Goal: Task Accomplishment & Management: Use online tool/utility

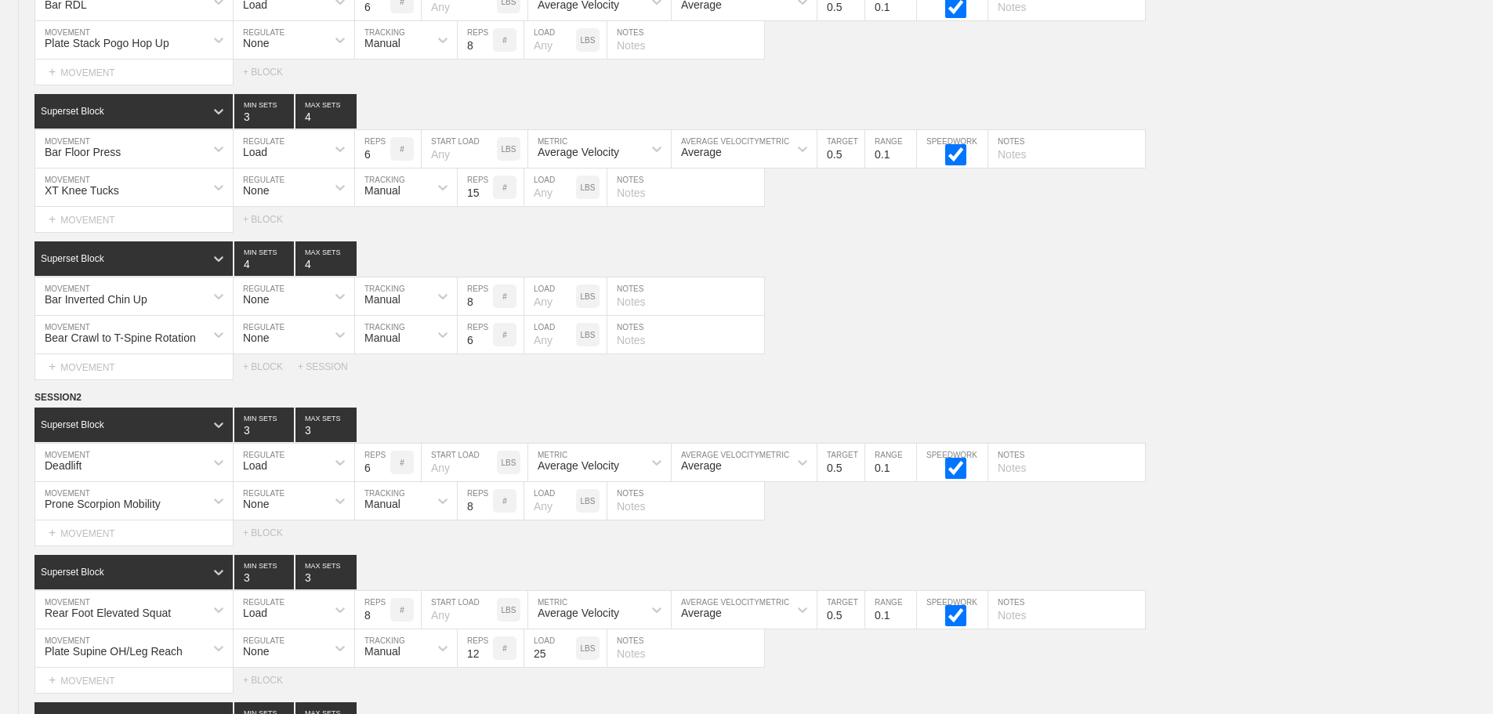
scroll to position [627, 0]
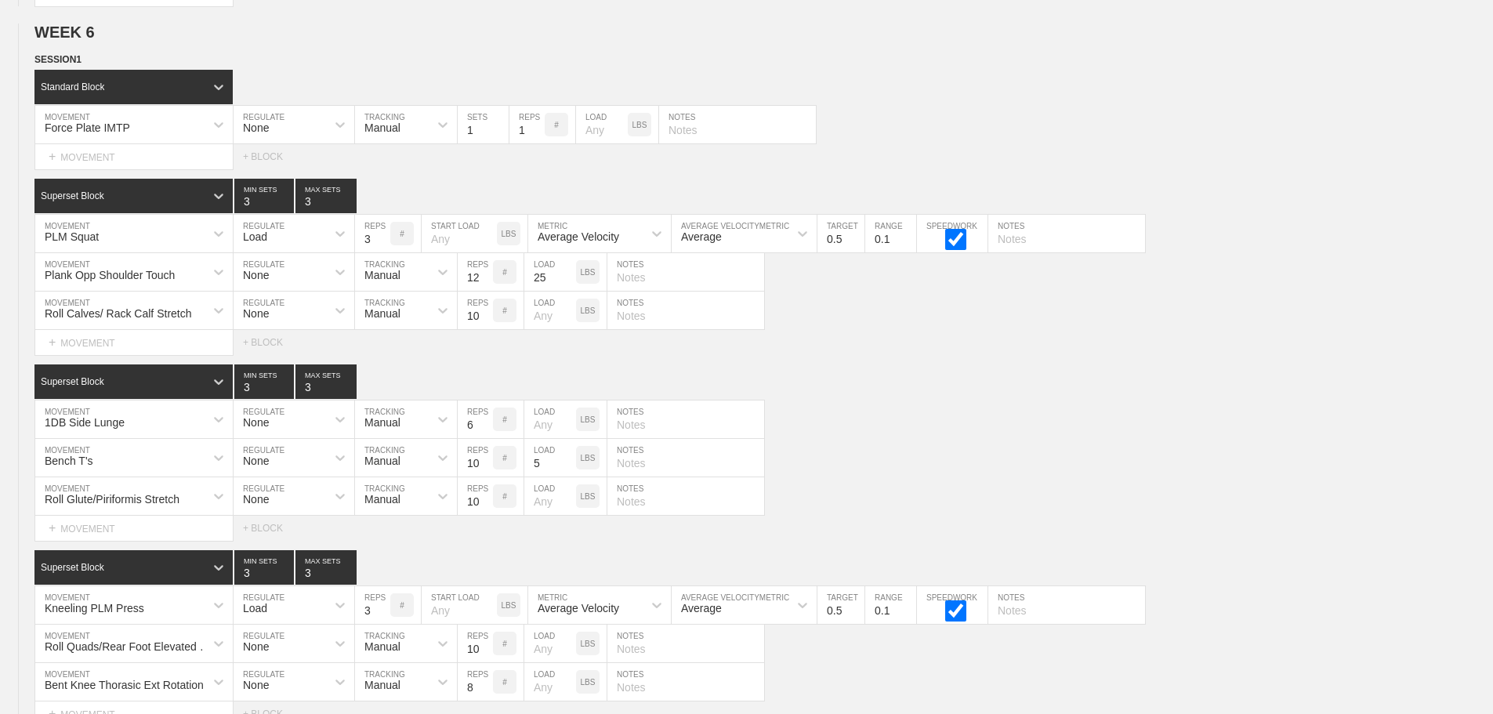
scroll to position [8294, 0]
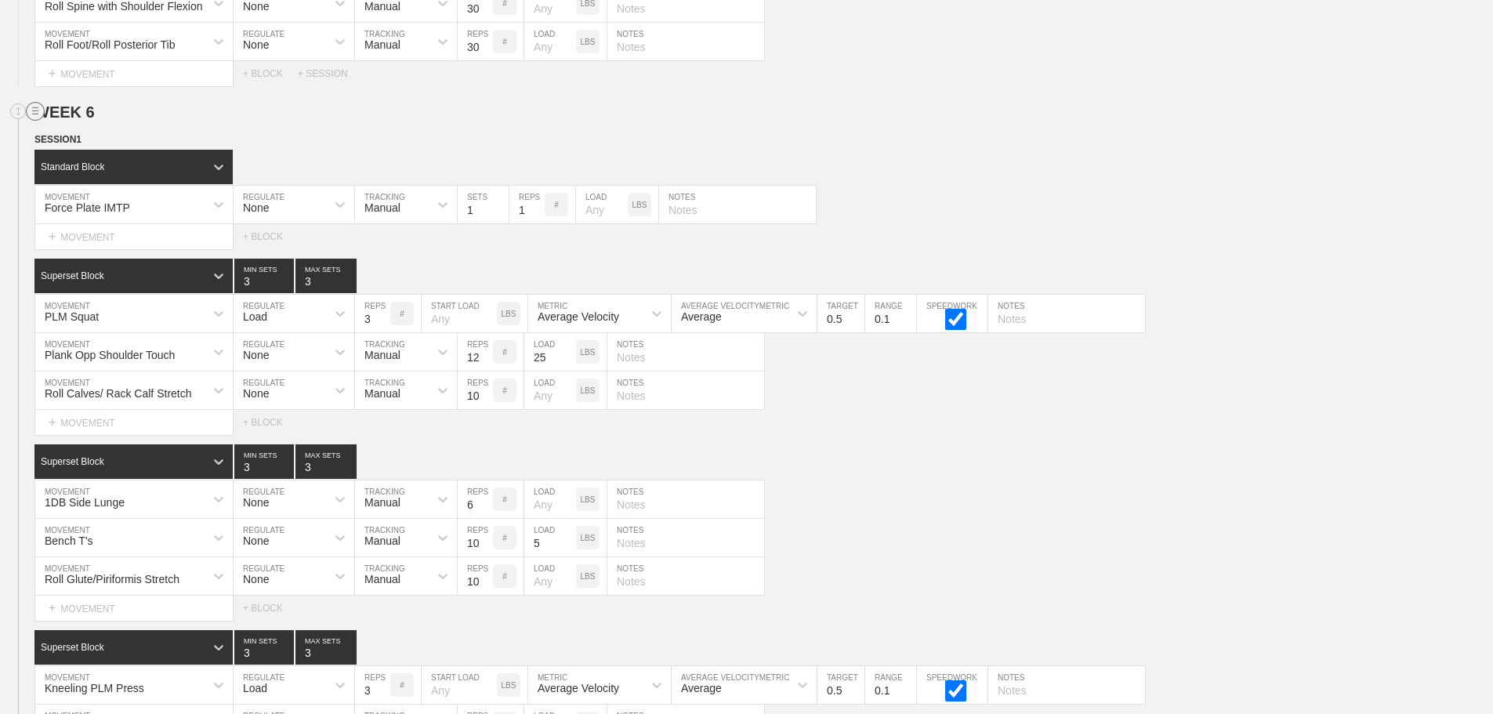
click at [38, 121] on circle at bounding box center [36, 112] width 18 height 18
click at [96, 137] on div "DUPLICATE" at bounding box center [109, 141] width 125 height 24
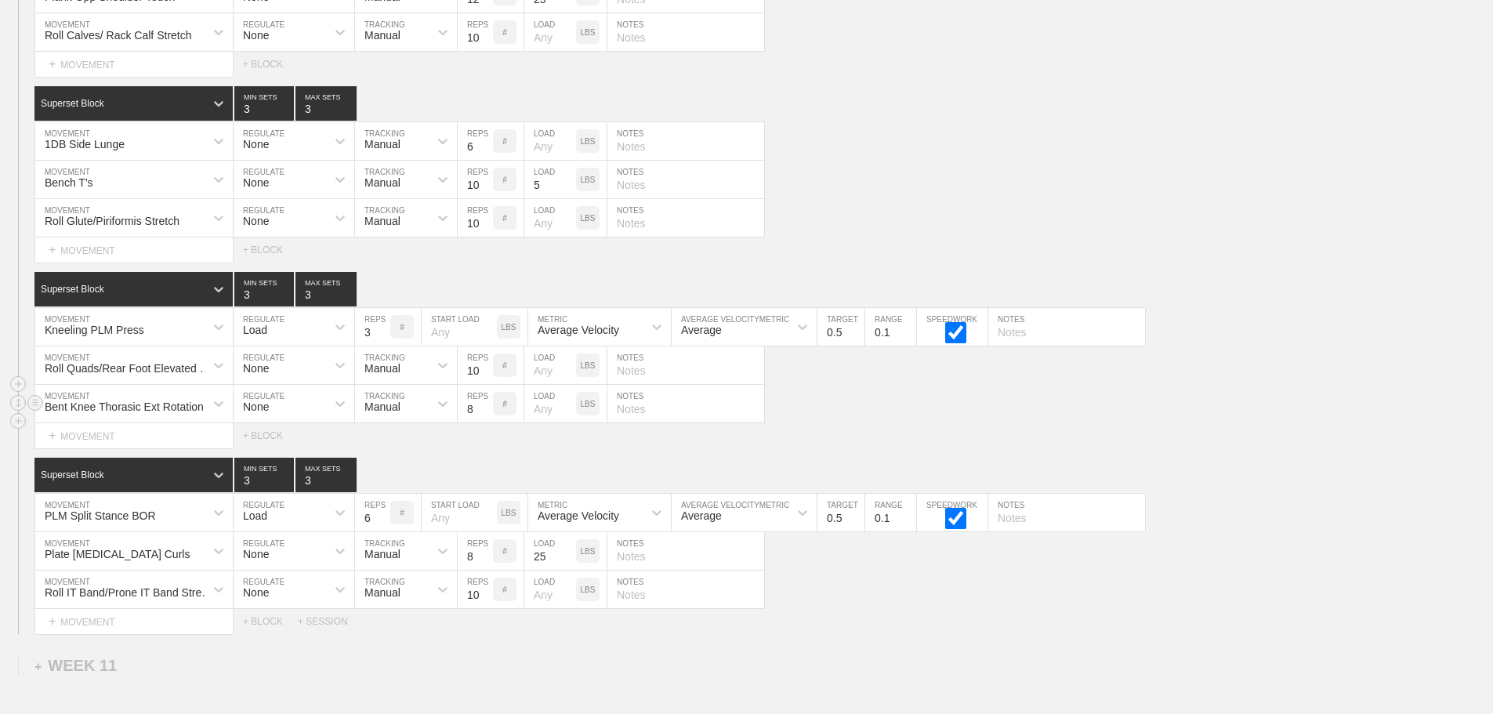
scroll to position [14766, 0]
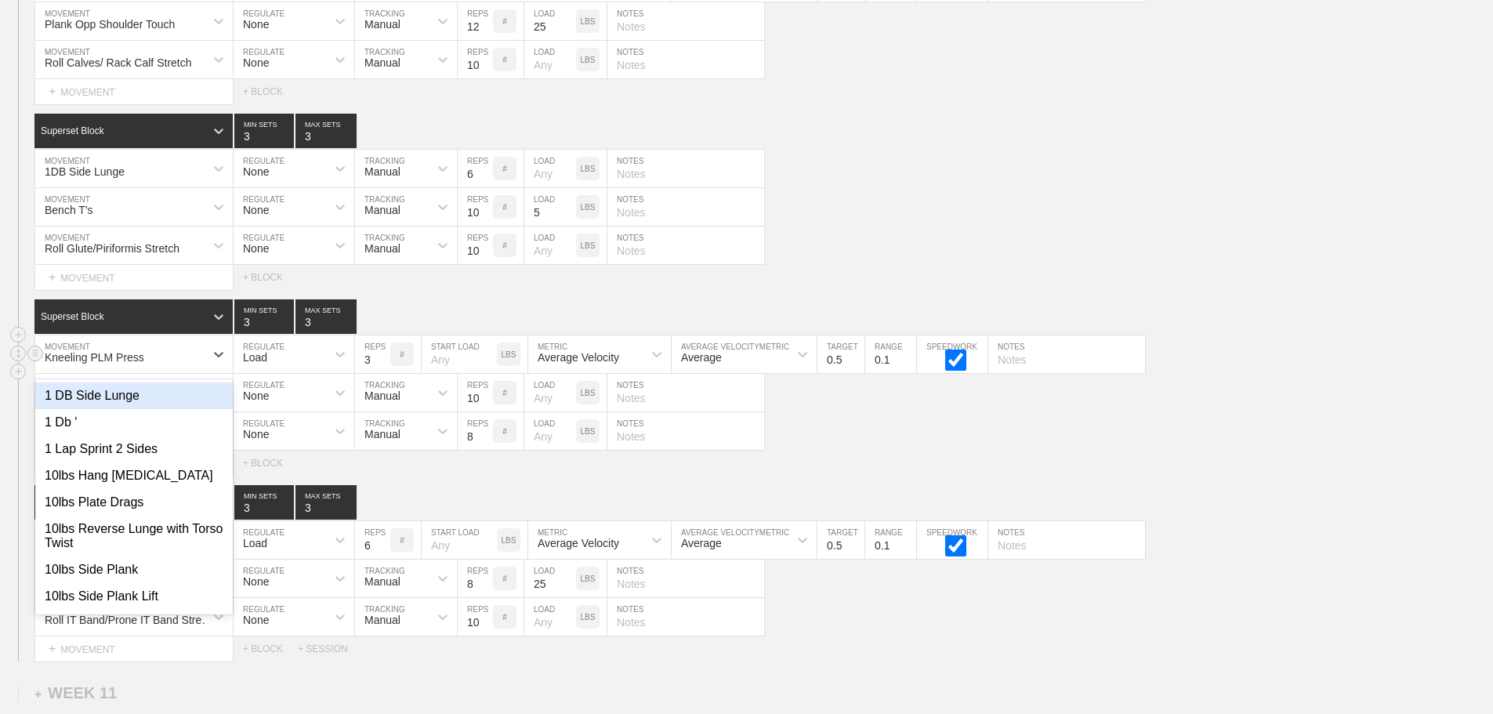
click at [124, 364] on div "Kneeling PLM Press" at bounding box center [95, 357] width 100 height 13
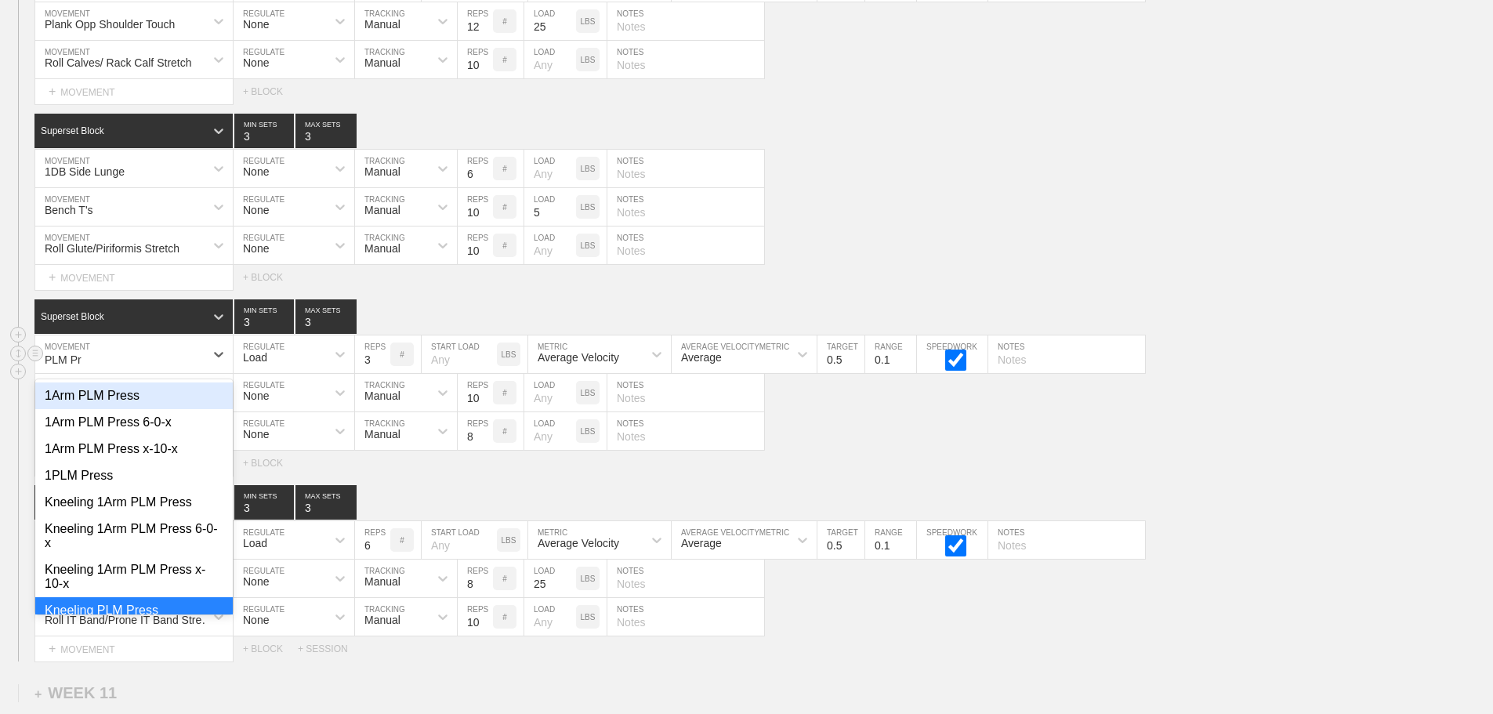
type input "PLM Pre"
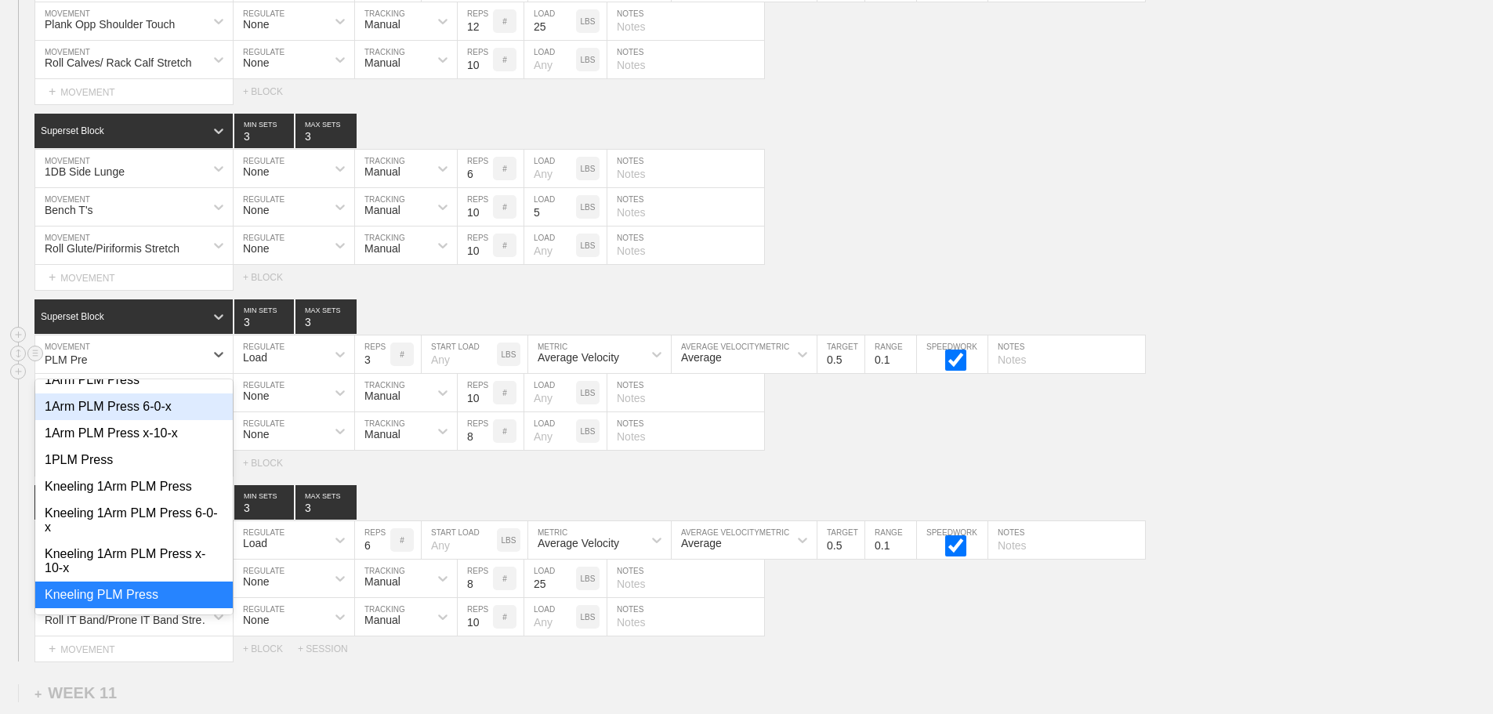
scroll to position [0, 0]
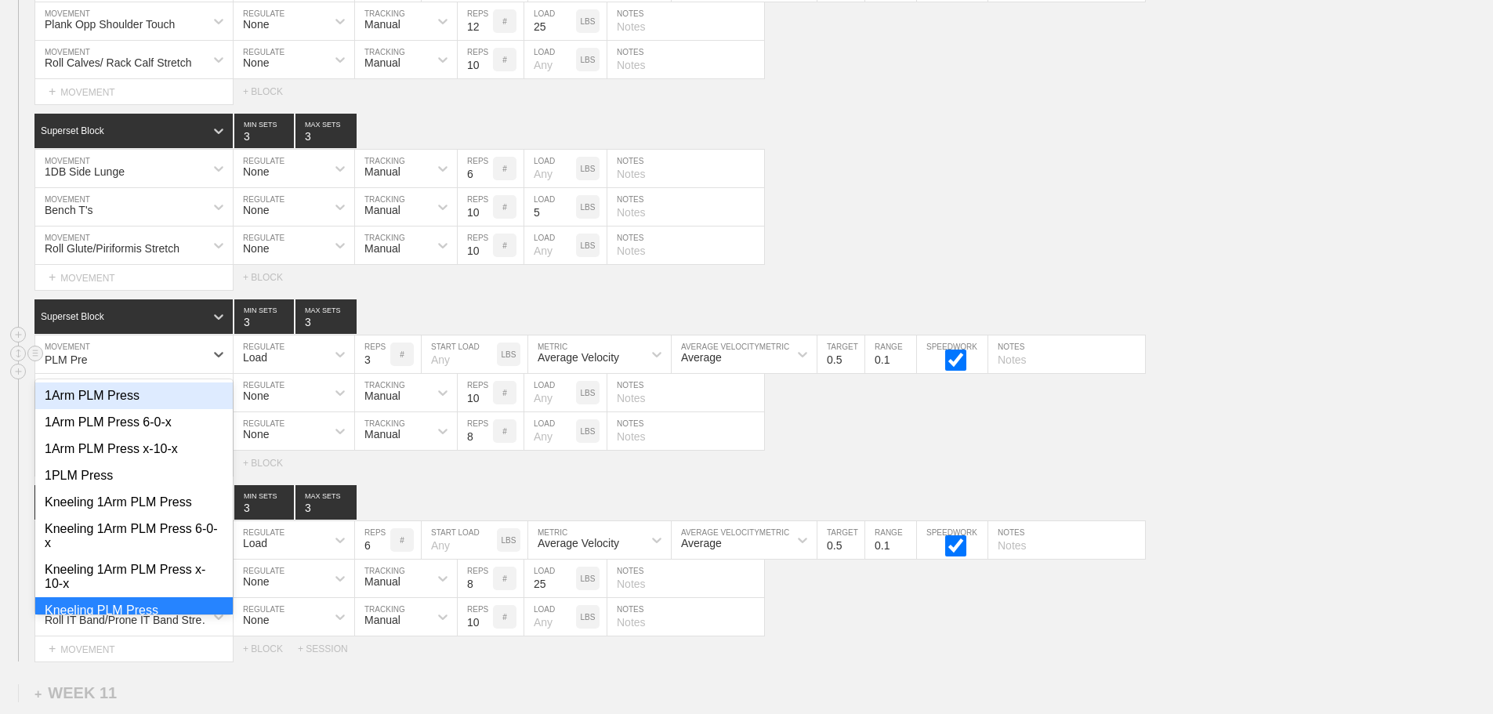
click at [116, 405] on div "1Arm PLM Press" at bounding box center [134, 396] width 198 height 27
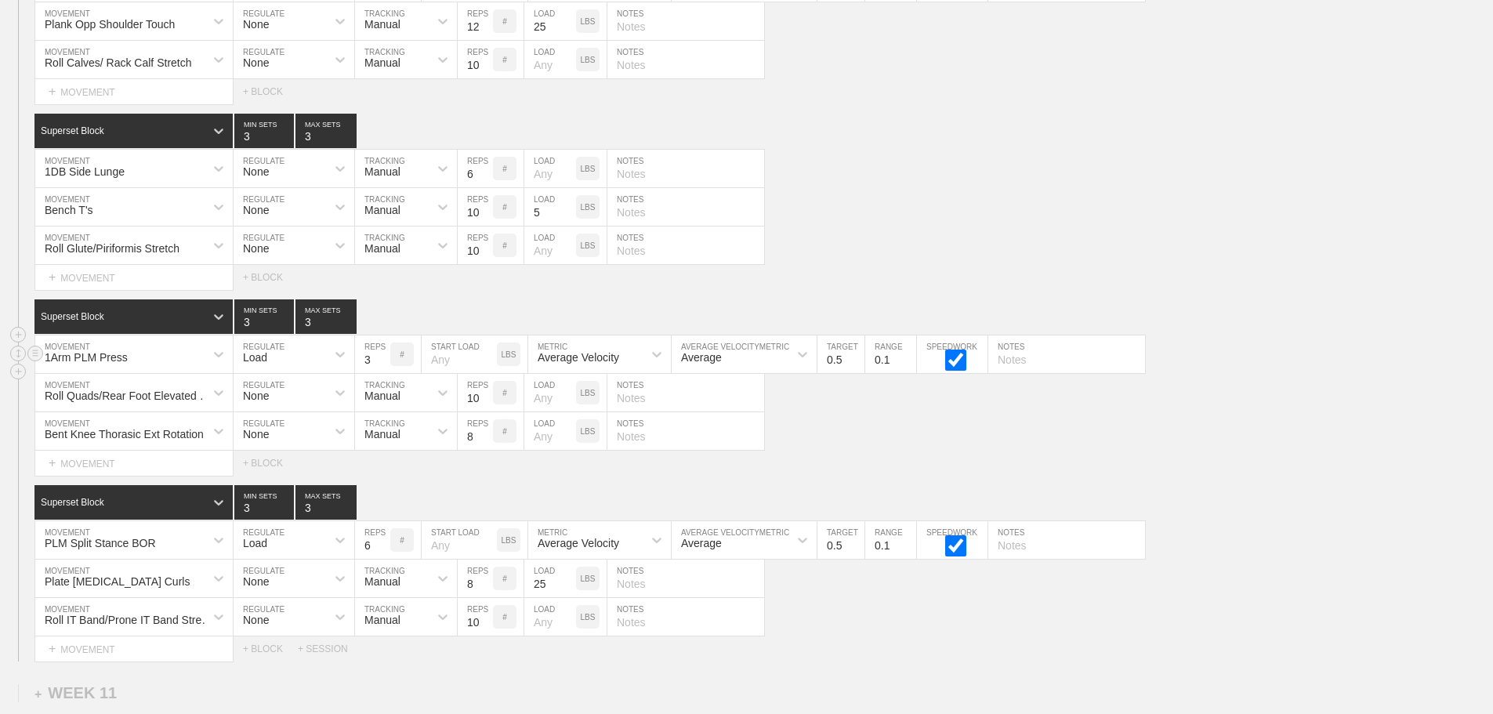
click at [370, 364] on input "3" at bounding box center [372, 355] width 35 height 38
type input "6"
click at [843, 281] on div "Select... MOVEMENT + MOVEMENT + BLOCK" at bounding box center [746, 277] width 1493 height 25
click at [132, 593] on div "Plate [MEDICAL_DATA] Curls" at bounding box center [134, 579] width 198 height 38
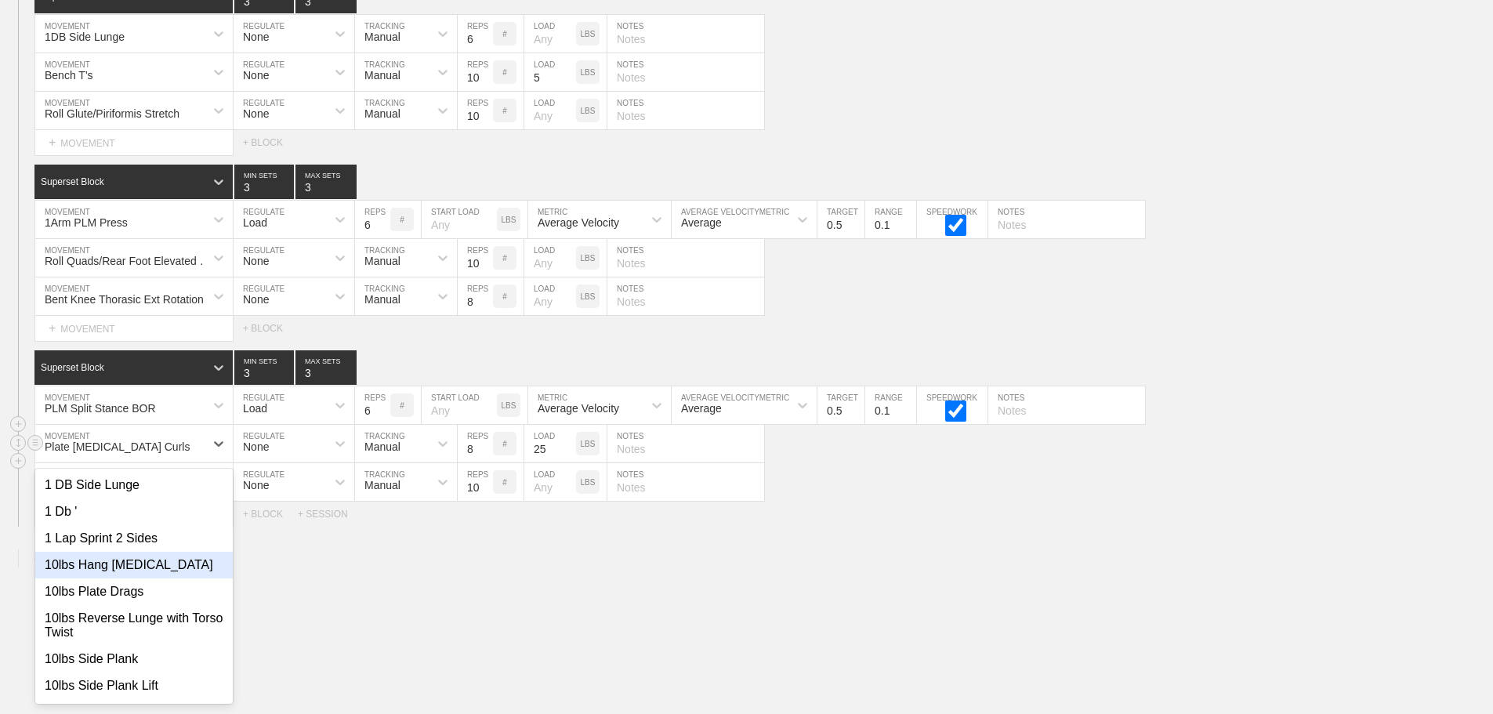
scroll to position [14909, 0]
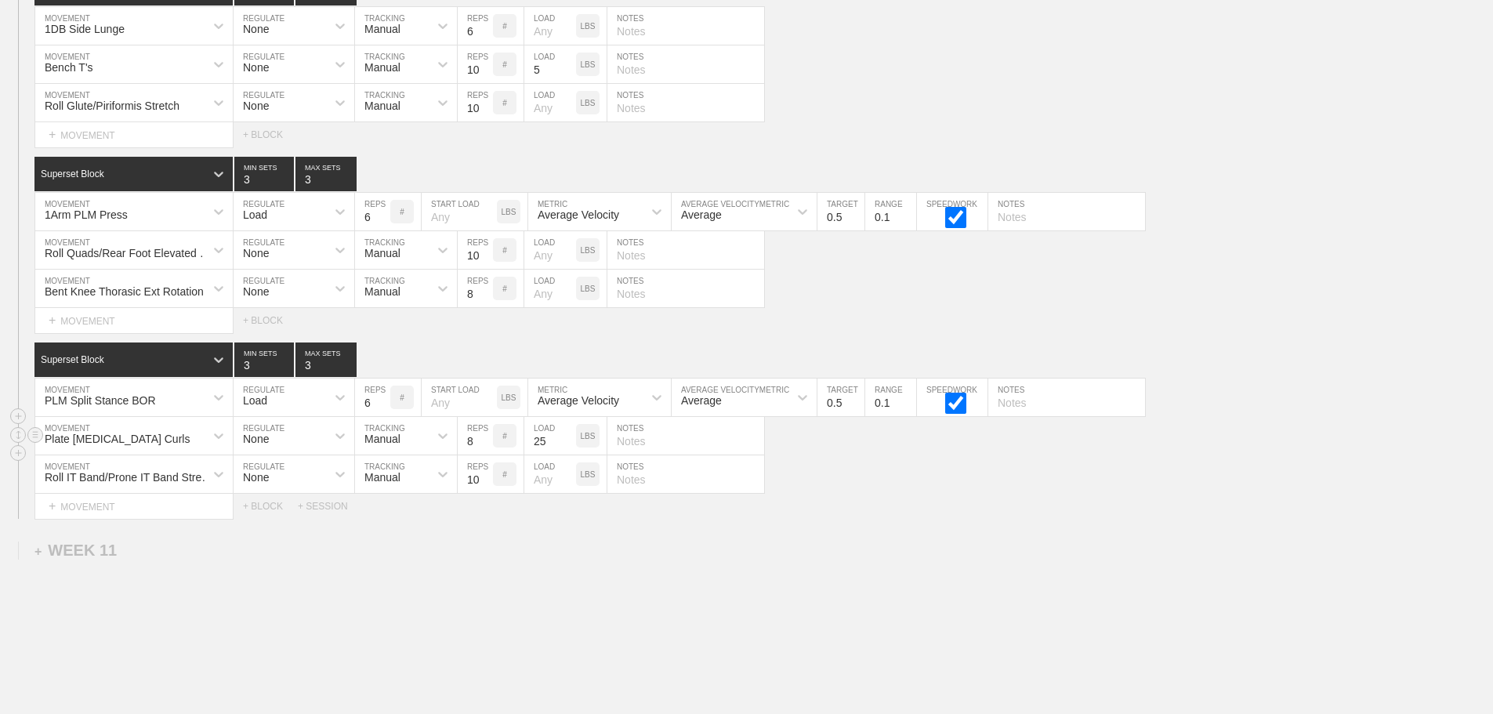
click at [107, 449] on div "Plate [MEDICAL_DATA] Curls" at bounding box center [119, 436] width 169 height 27
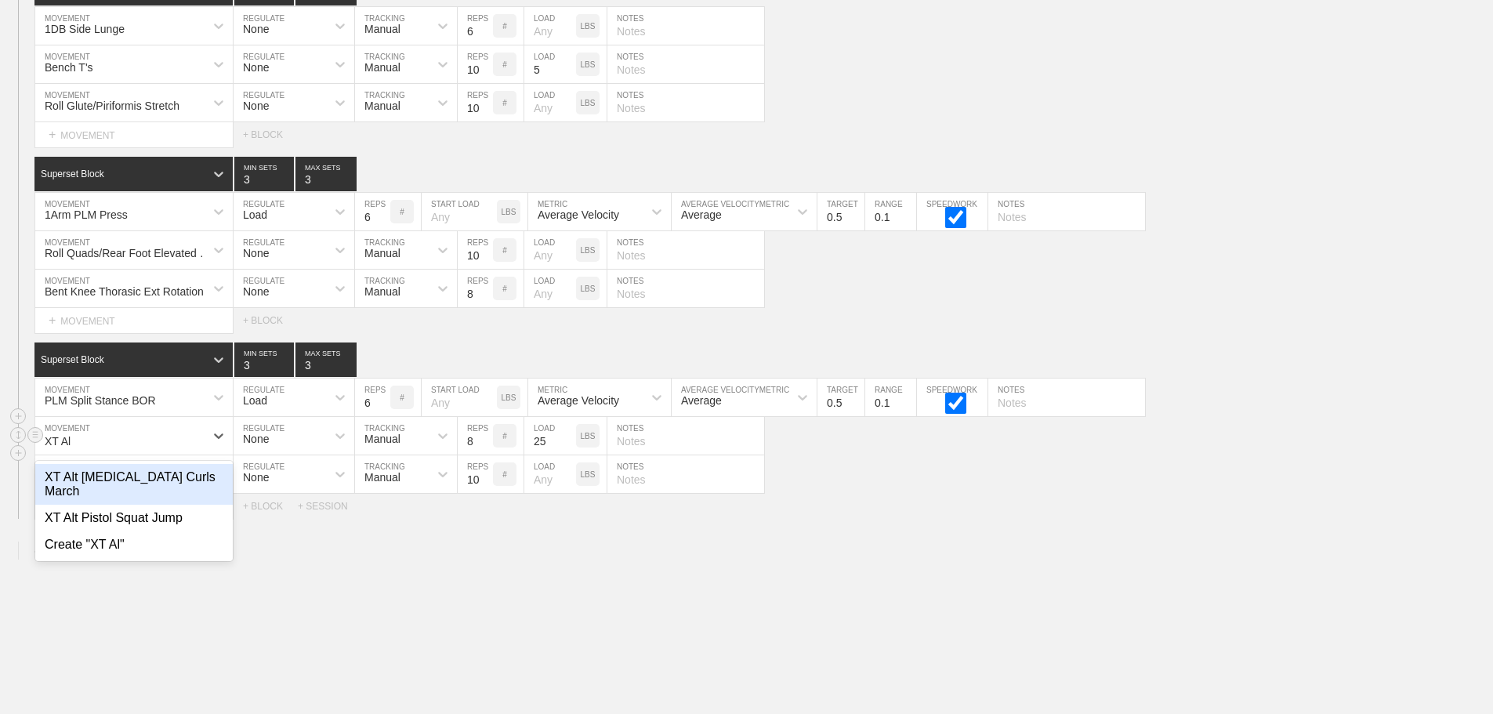
type input "XT Alt"
click at [135, 488] on div "XT Alt Hamstring Curls March" at bounding box center [134, 484] width 198 height 41
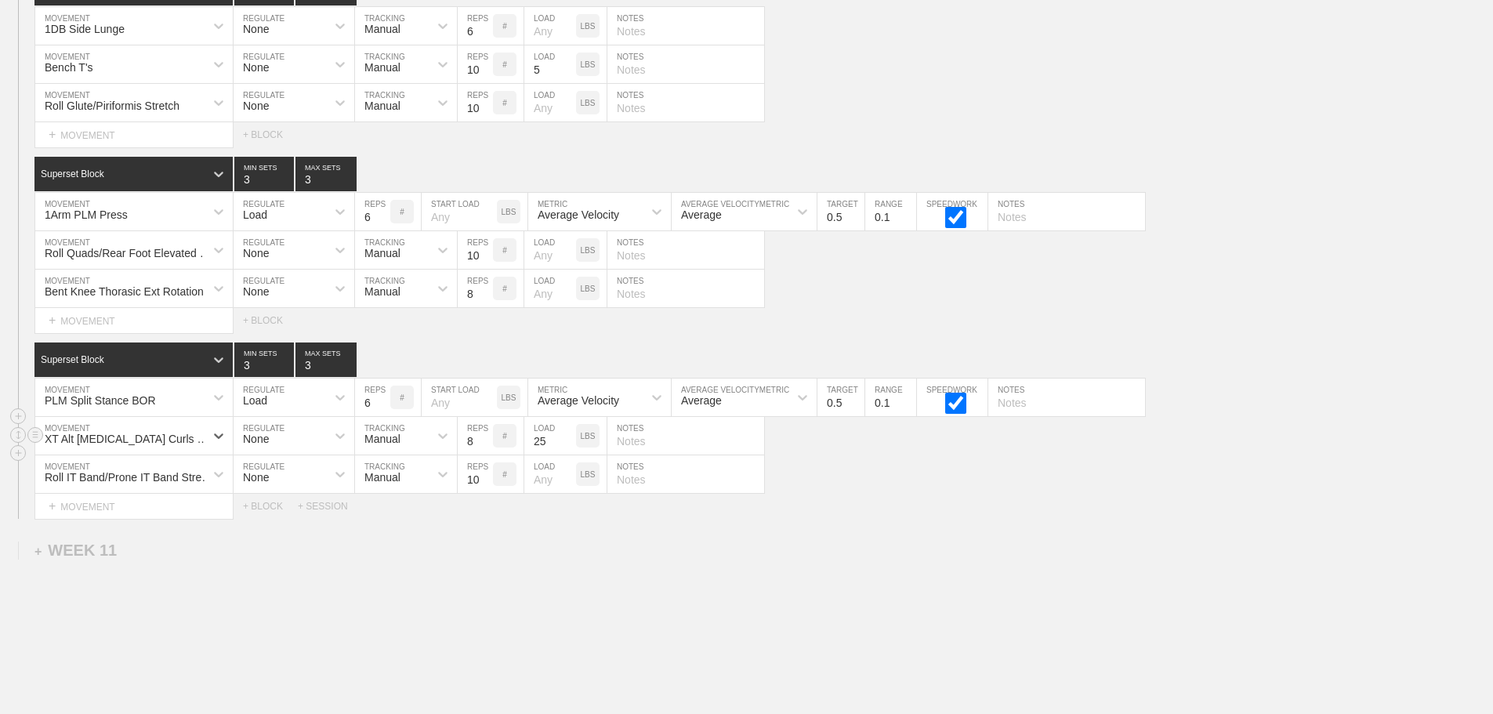
click at [538, 455] on input "25" at bounding box center [550, 436] width 52 height 38
click at [920, 298] on div "Bent Knee Thorasic Ext Rotation MOVEMENT None REGULATE Manual TRACKING 8 REPS #…" at bounding box center [746, 289] width 1493 height 38
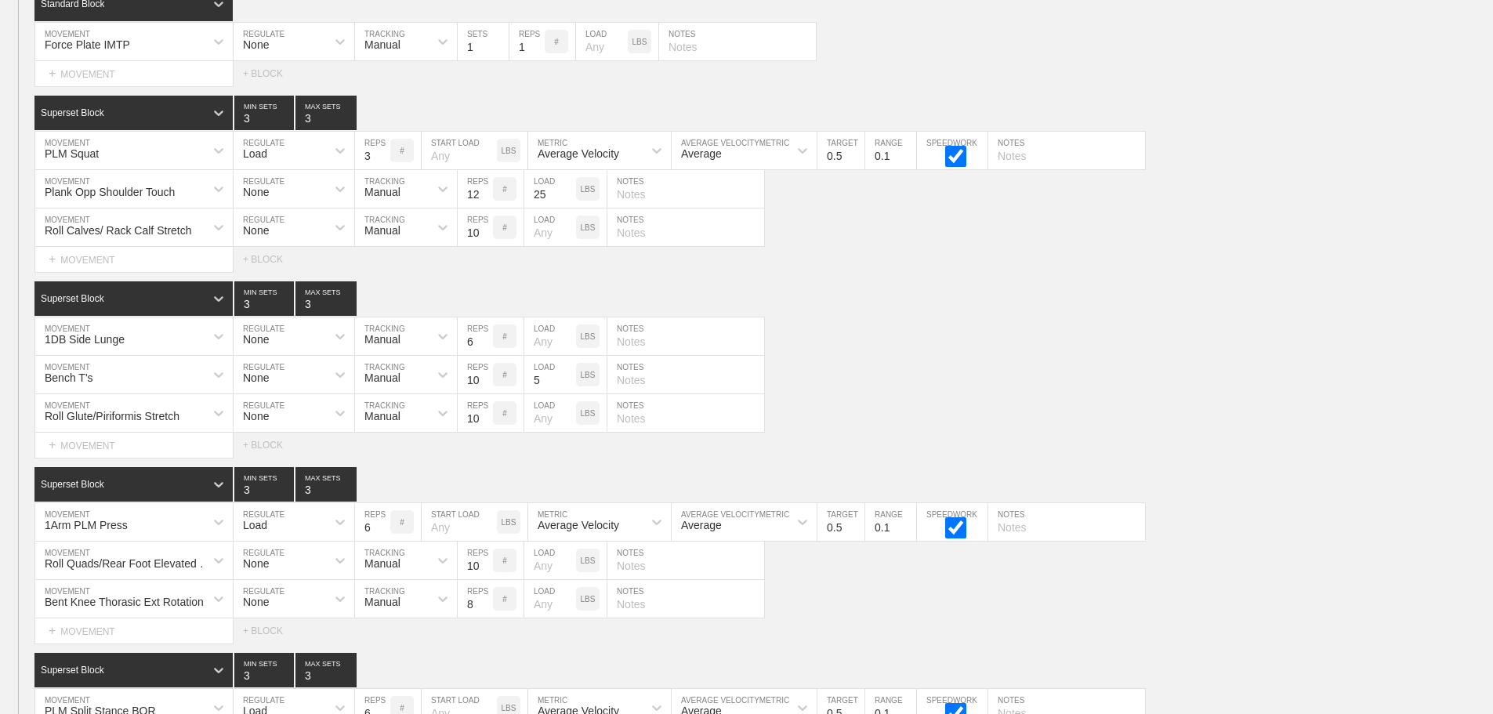
scroll to position [14595, 0]
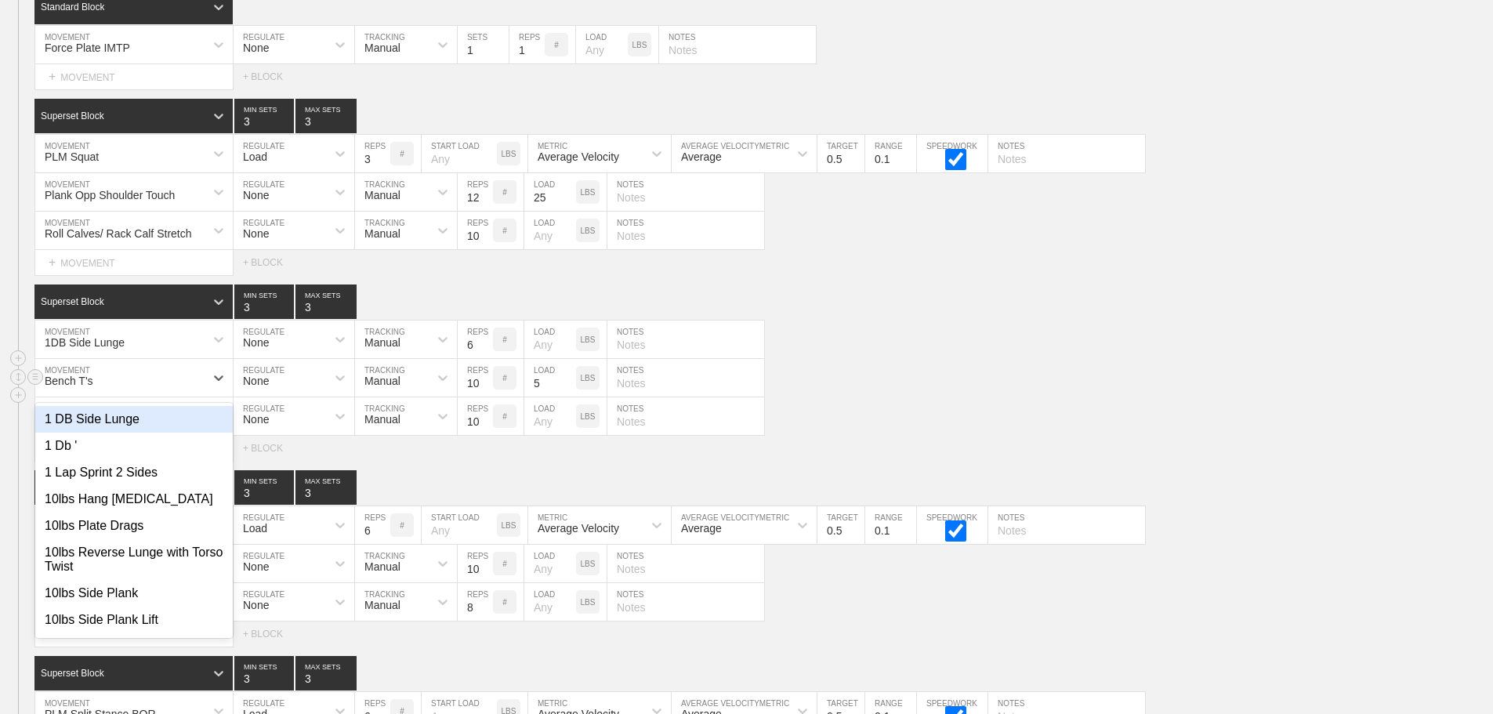
click at [111, 388] on div "Bench T's" at bounding box center [119, 378] width 169 height 27
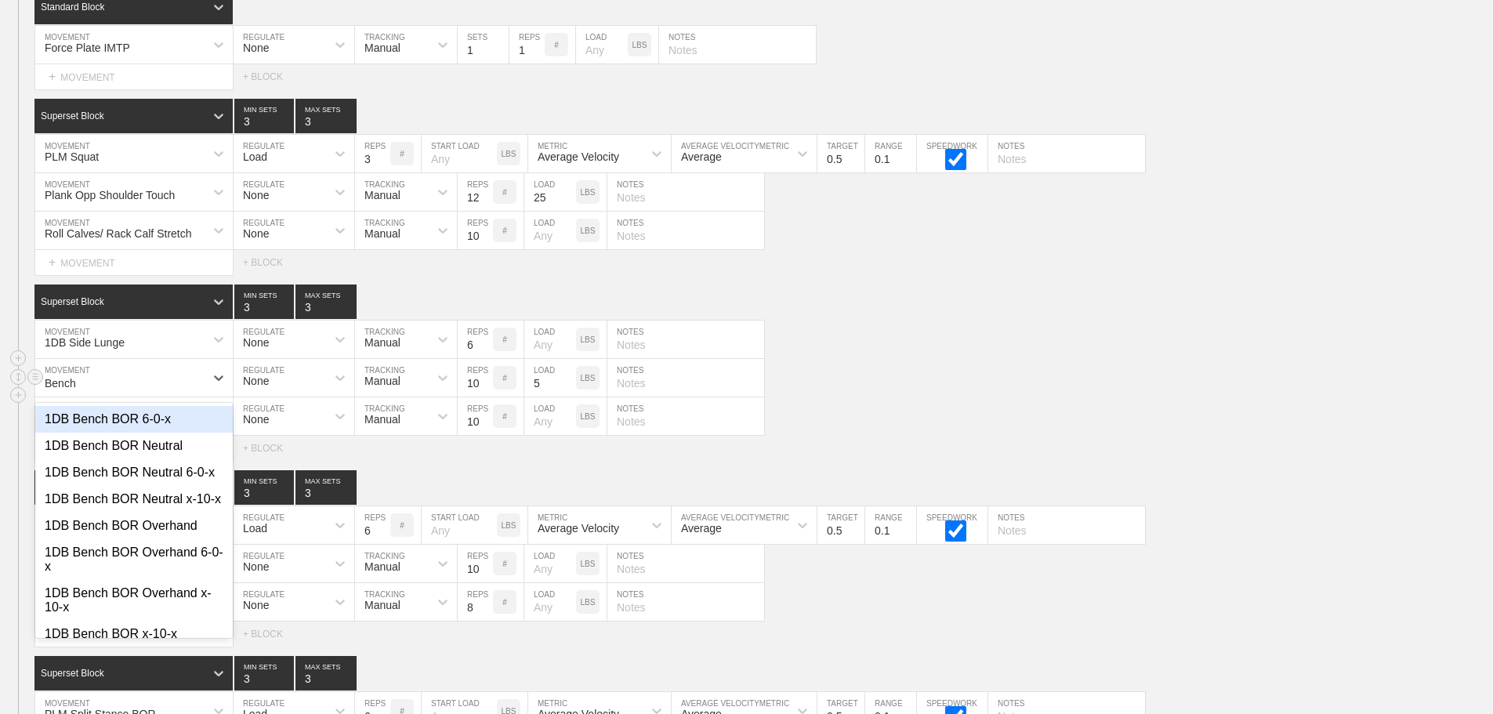
type input "Bench A"
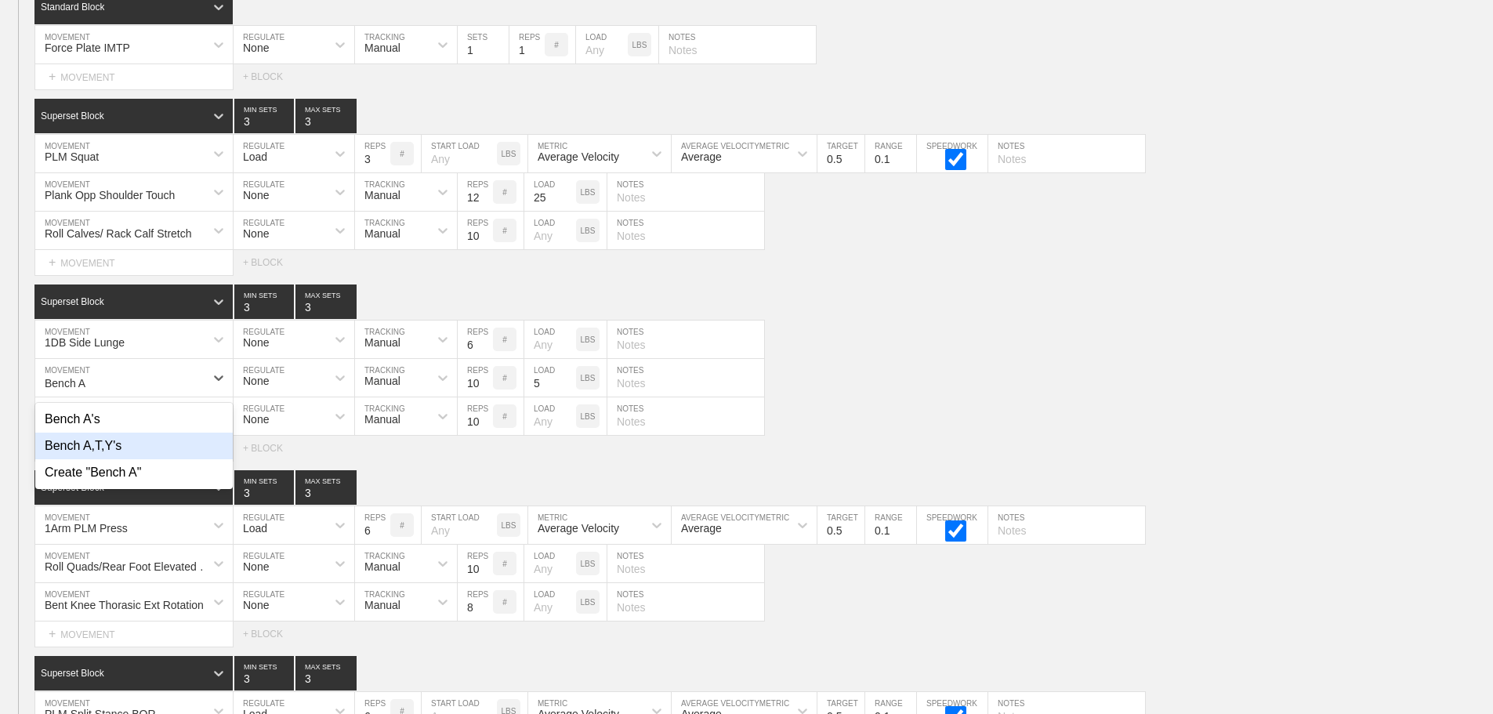
drag, startPoint x: 104, startPoint y: 454, endPoint x: 227, endPoint y: 449, distance: 123.2
click at [104, 455] on div "Bench A,T,Y's" at bounding box center [134, 446] width 198 height 27
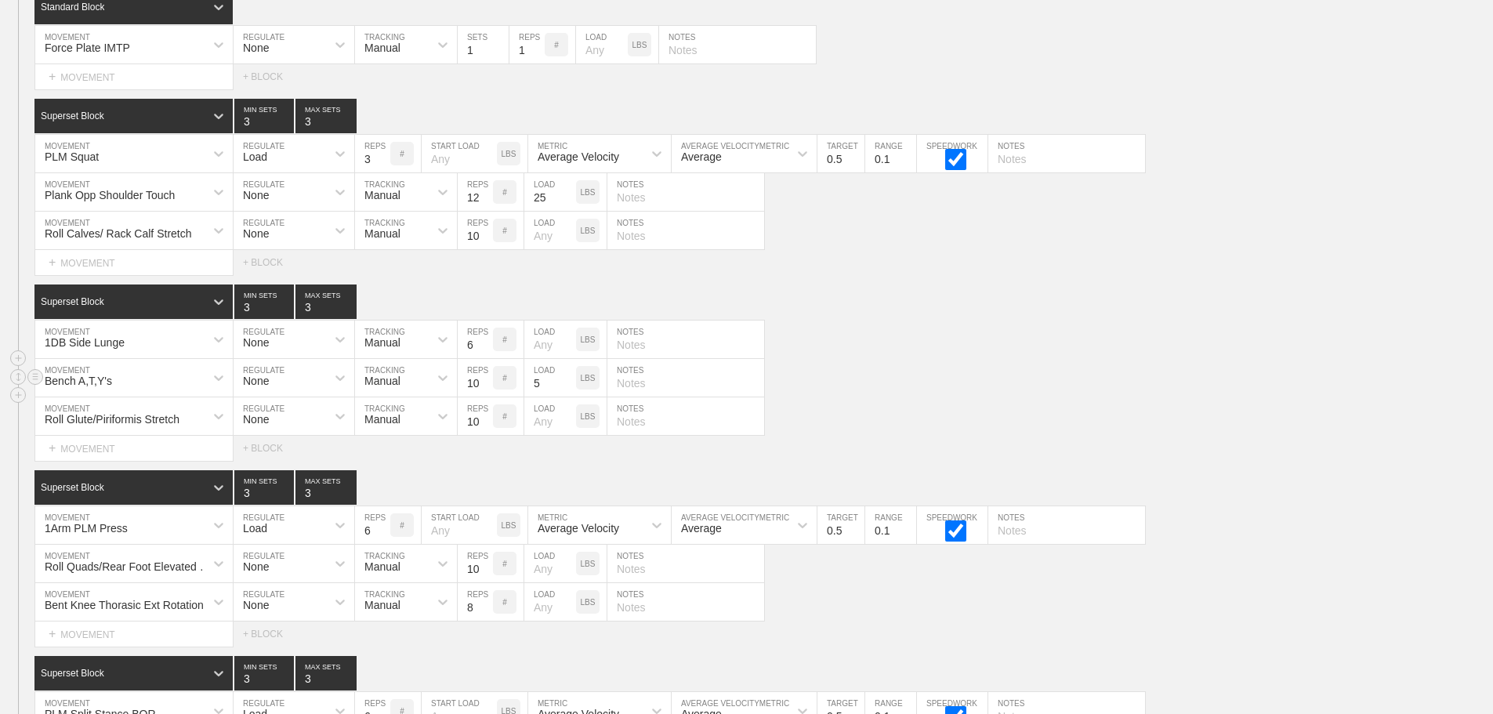
click at [636, 397] on input "text" at bounding box center [686, 378] width 157 height 38
type input "3 of each in order"
click at [475, 397] on input "10" at bounding box center [475, 378] width 35 height 38
type input "3"
click at [1055, 390] on div "Bench A,T,Y's MOVEMENT None REGULATE Manual TRACKING 3 REPS # 5 LOAD LBS 3 of e…" at bounding box center [746, 378] width 1493 height 38
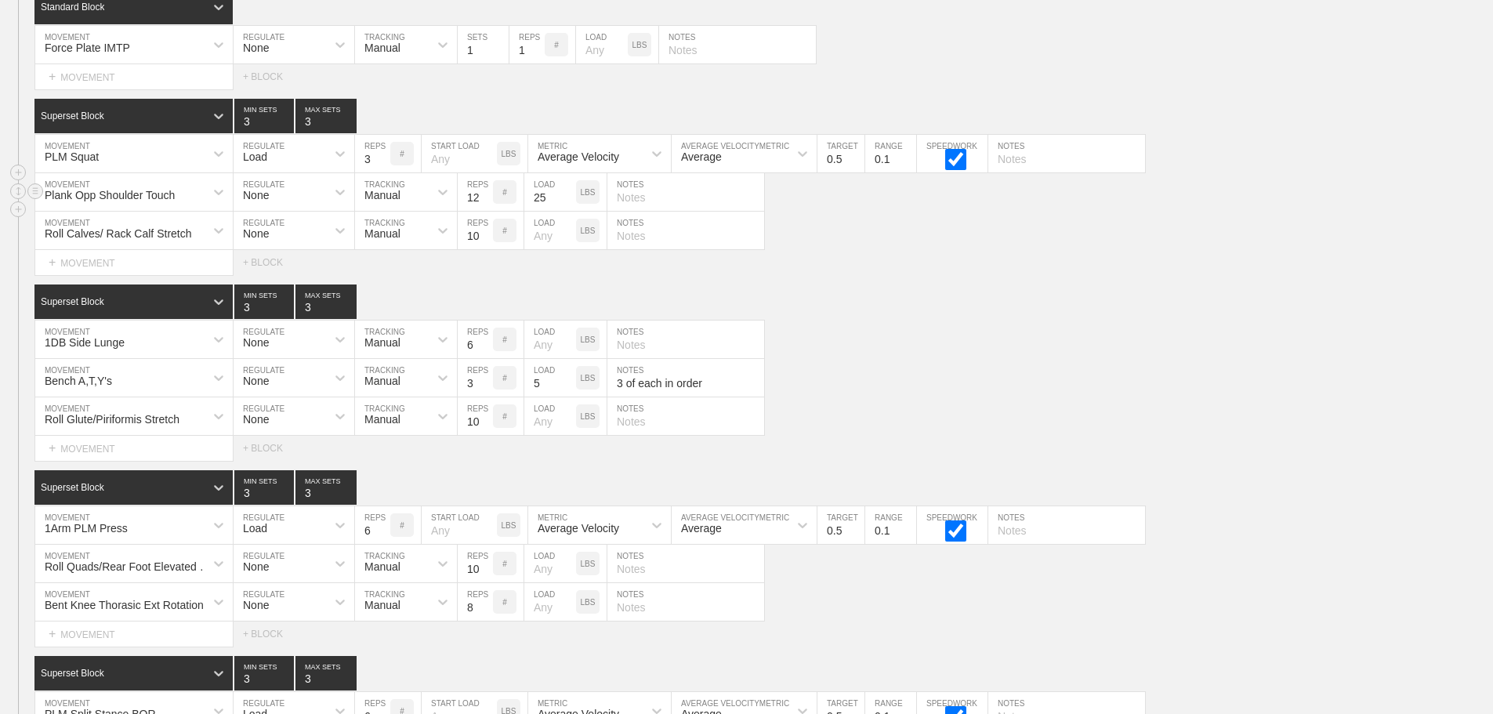
click at [473, 206] on input "12" at bounding box center [475, 192] width 35 height 38
click at [931, 294] on div "SESSION 1 Standard Block DUPLICATE INSERT MOVEMENT AFTER DELETE Force Plate IMT…" at bounding box center [746, 402] width 1493 height 861
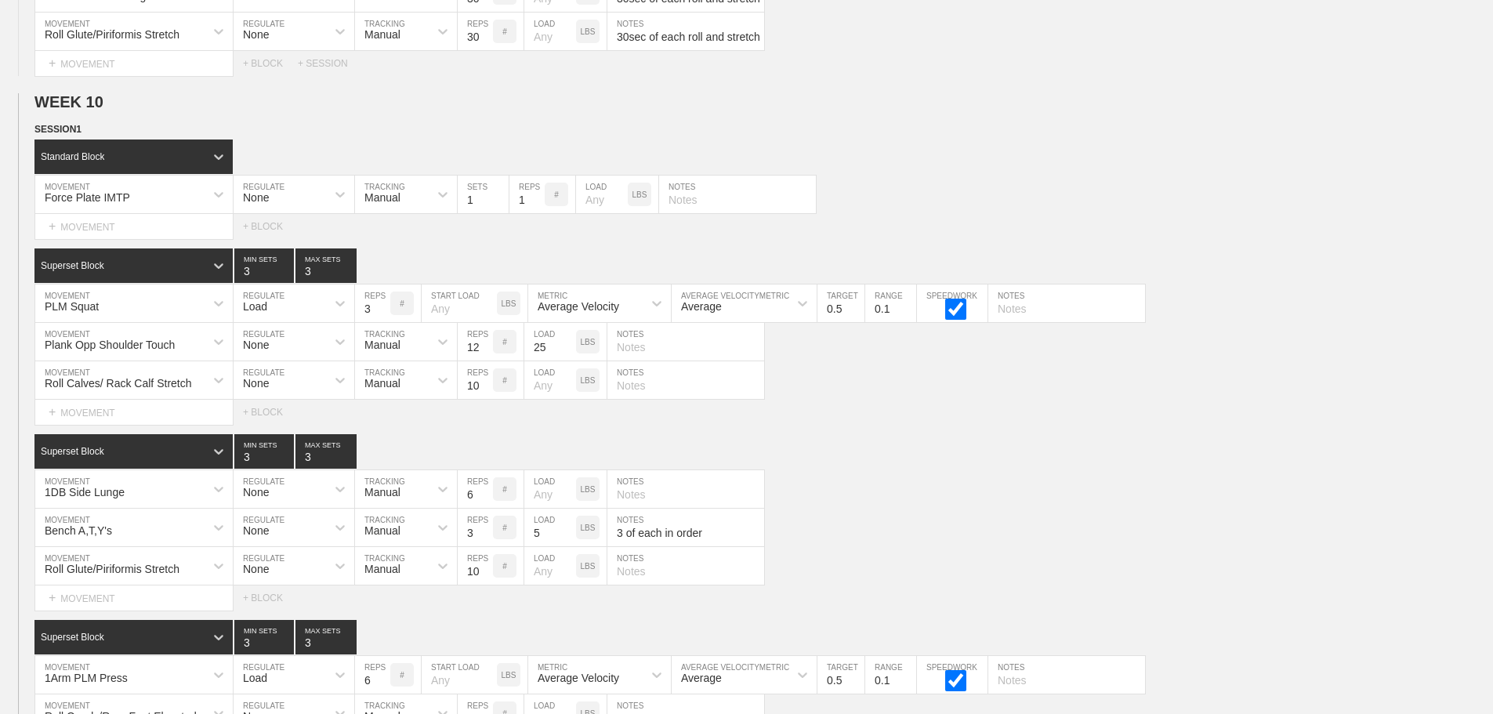
scroll to position [14438, 0]
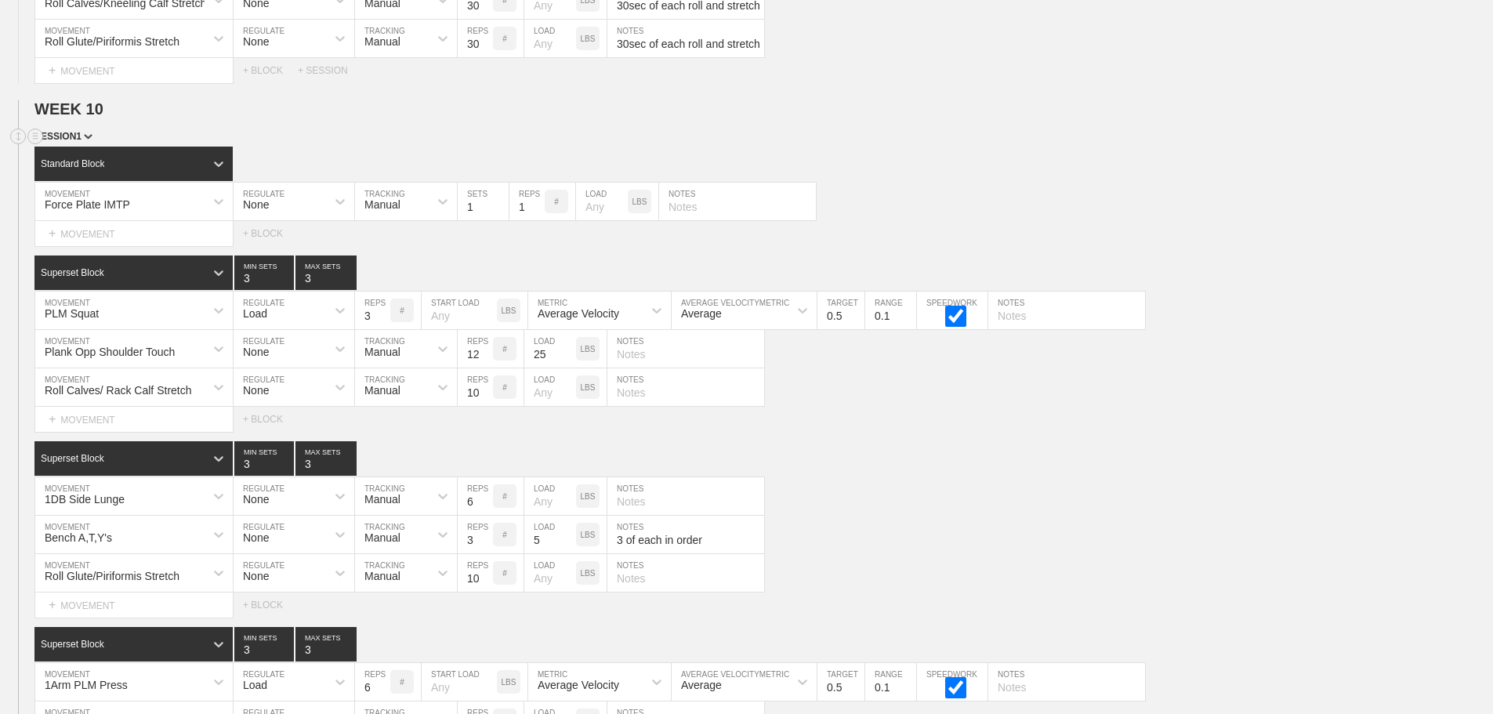
click at [1118, 147] on div "SESSION 1" at bounding box center [763, 138] width 1459 height 18
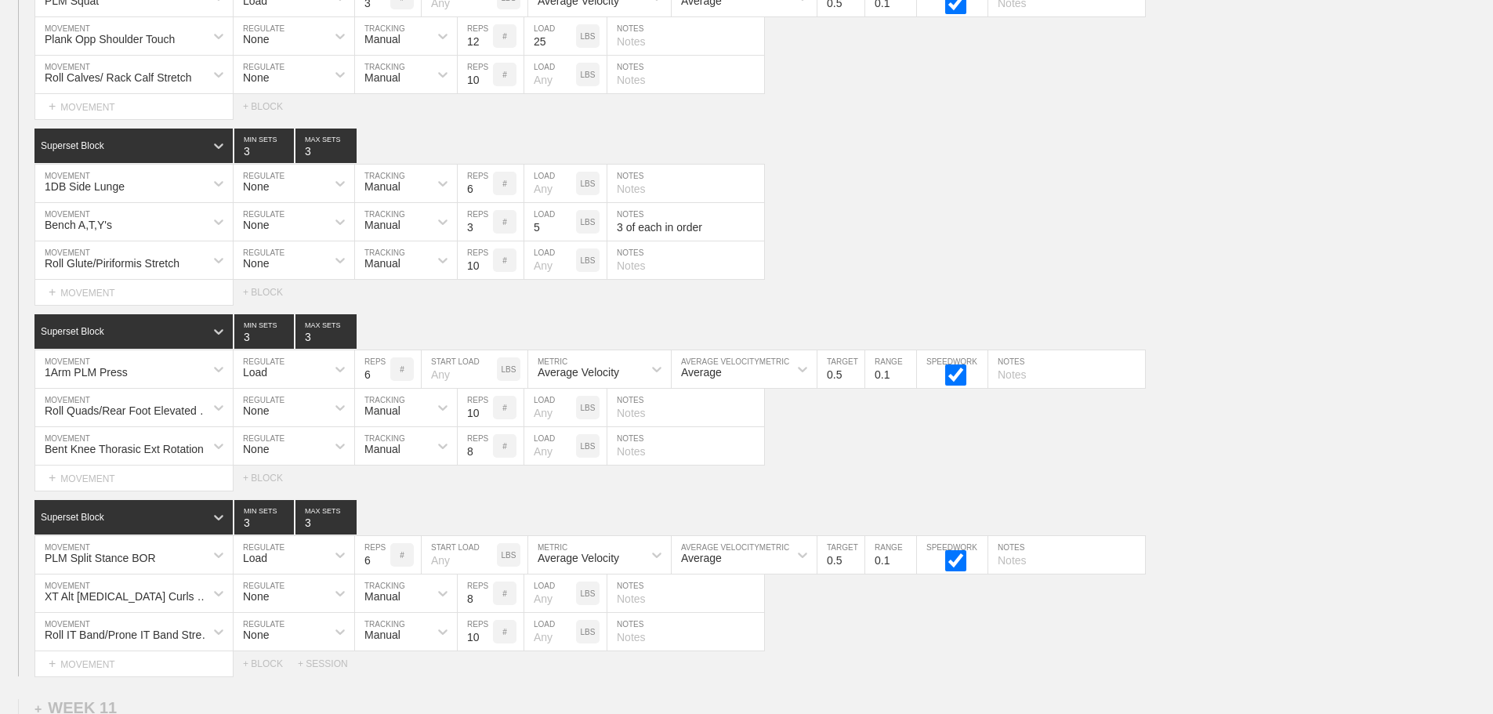
scroll to position [14752, 0]
